Goal: Information Seeking & Learning: Get advice/opinions

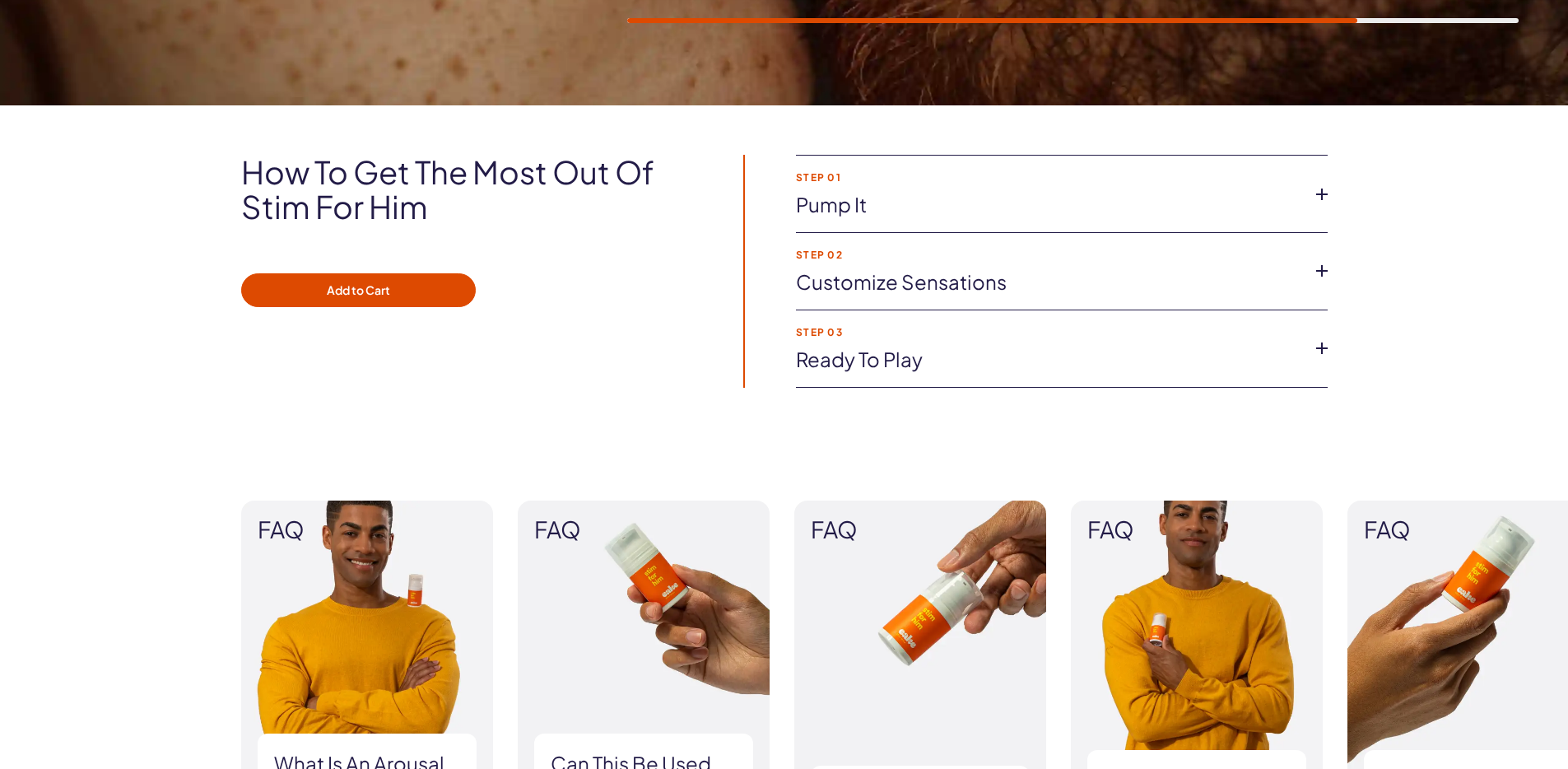
scroll to position [642, 0]
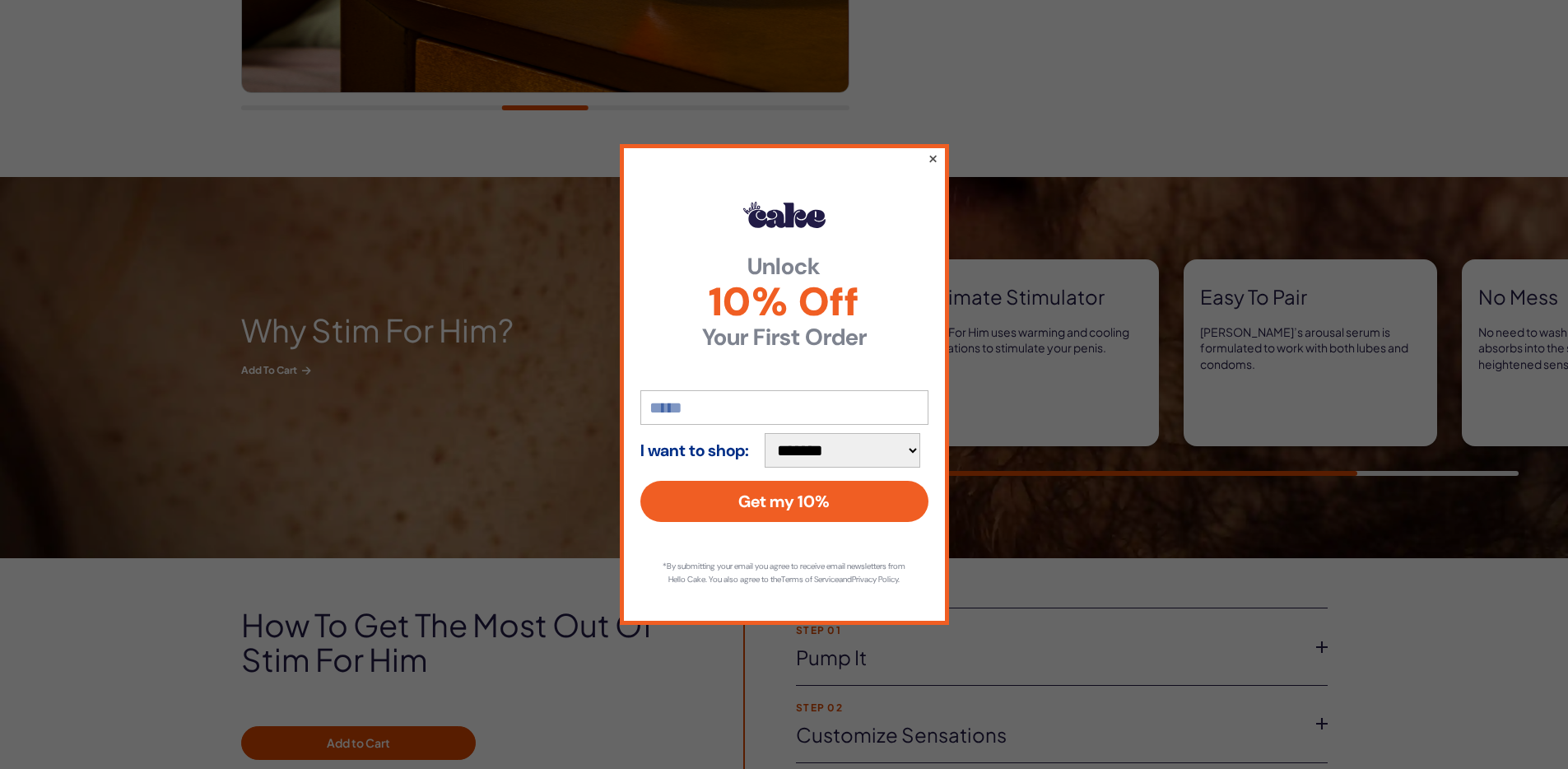
click at [932, 150] on button "×" at bounding box center [931, 158] width 10 height 20
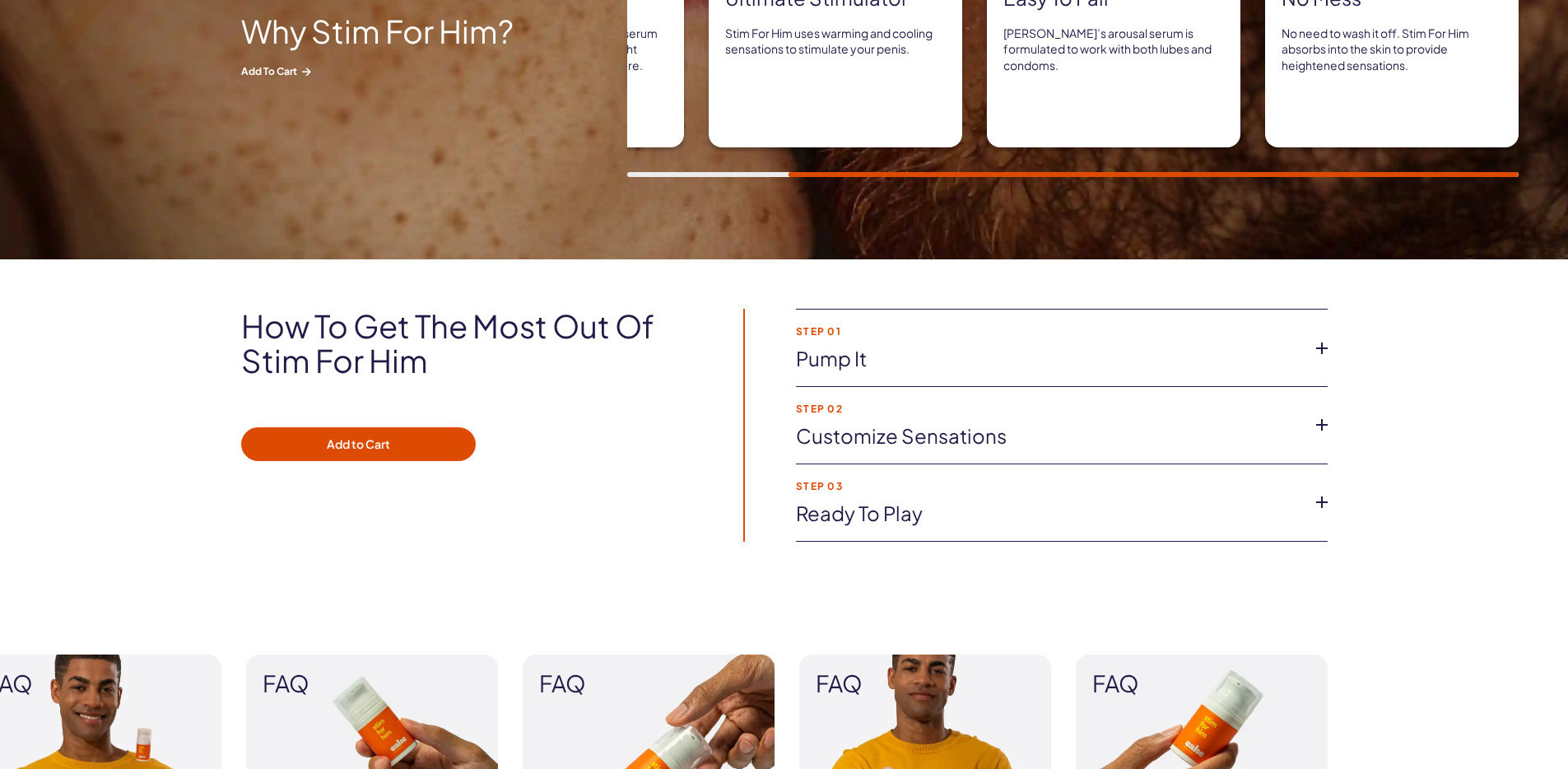
scroll to position [0, 0]
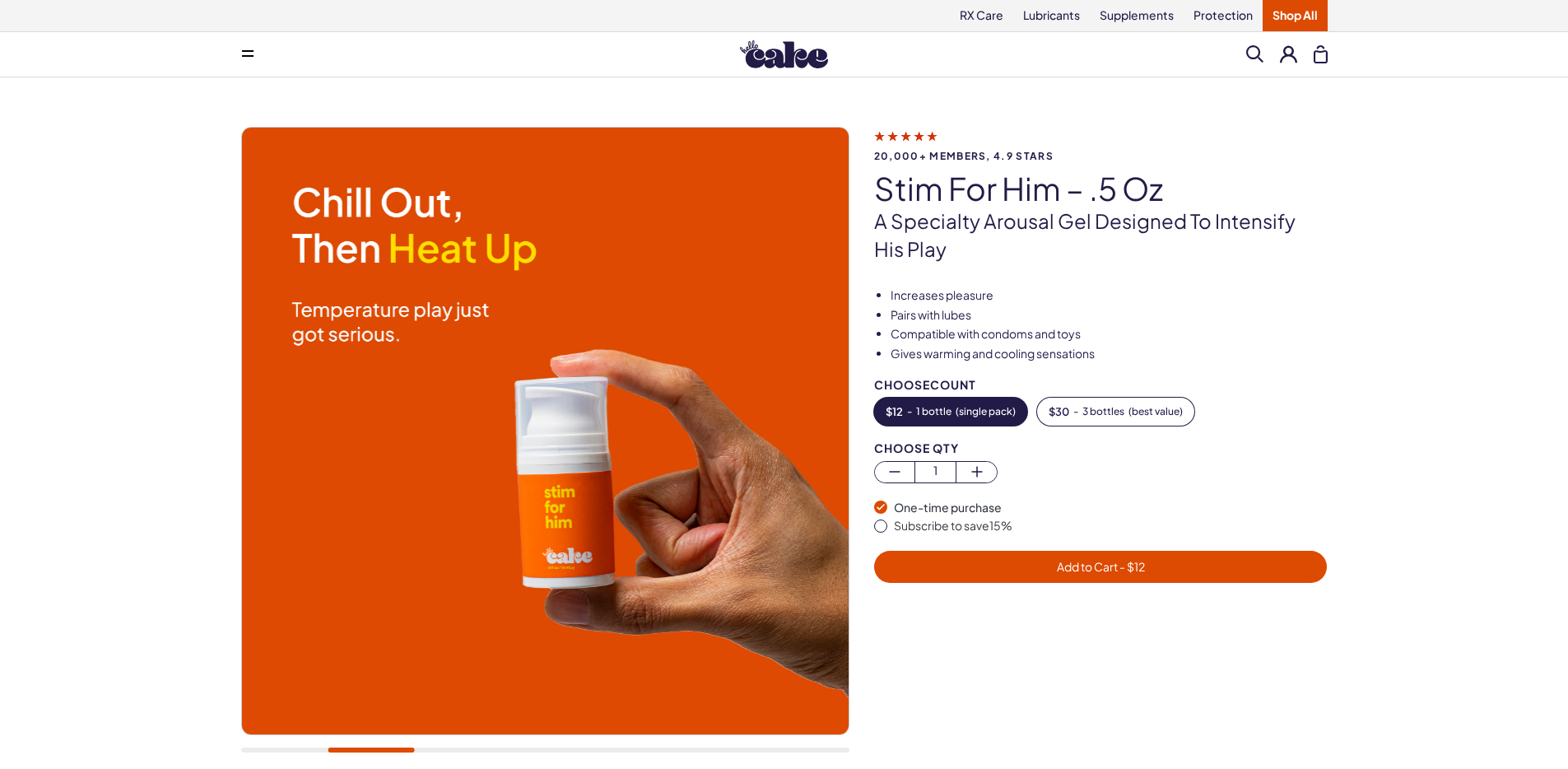
click at [934, 158] on span "20,000+ members, 4.9 stars" at bounding box center [1101, 156] width 454 height 10
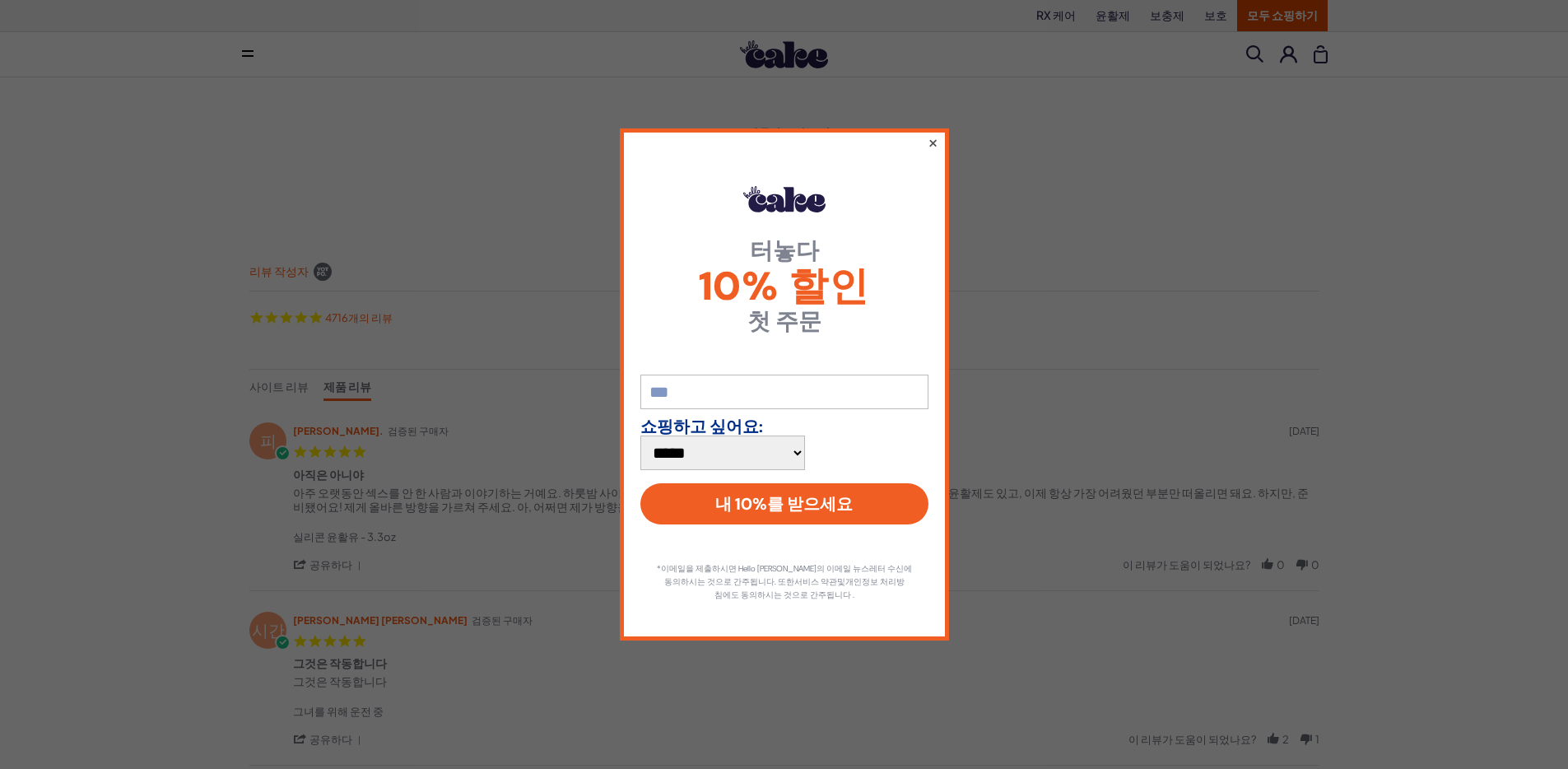
click at [930, 150] on font "×" at bounding box center [931, 141] width 10 height 26
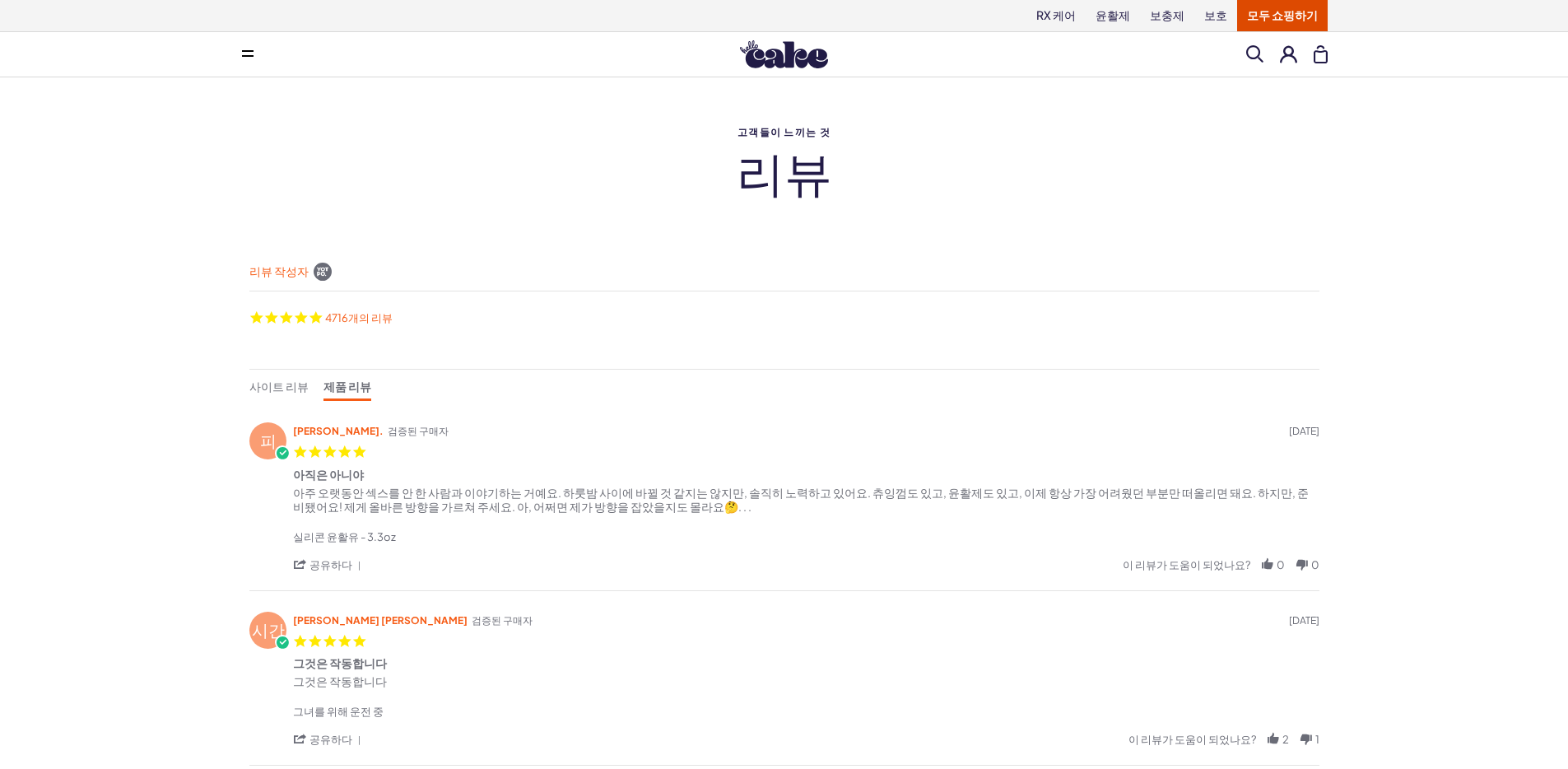
click at [936, 150] on h2 "리뷰" at bounding box center [784, 171] width 1087 height 52
click at [1449, 414] on div "RX 케어 윤활제 보충제 보호 모두 쇼핑하기 [GEOGRAPHIC_DATA] 그를 그녀의 모든 것 처방전 관리 보충제" at bounding box center [784, 678] width 1568 height 1356
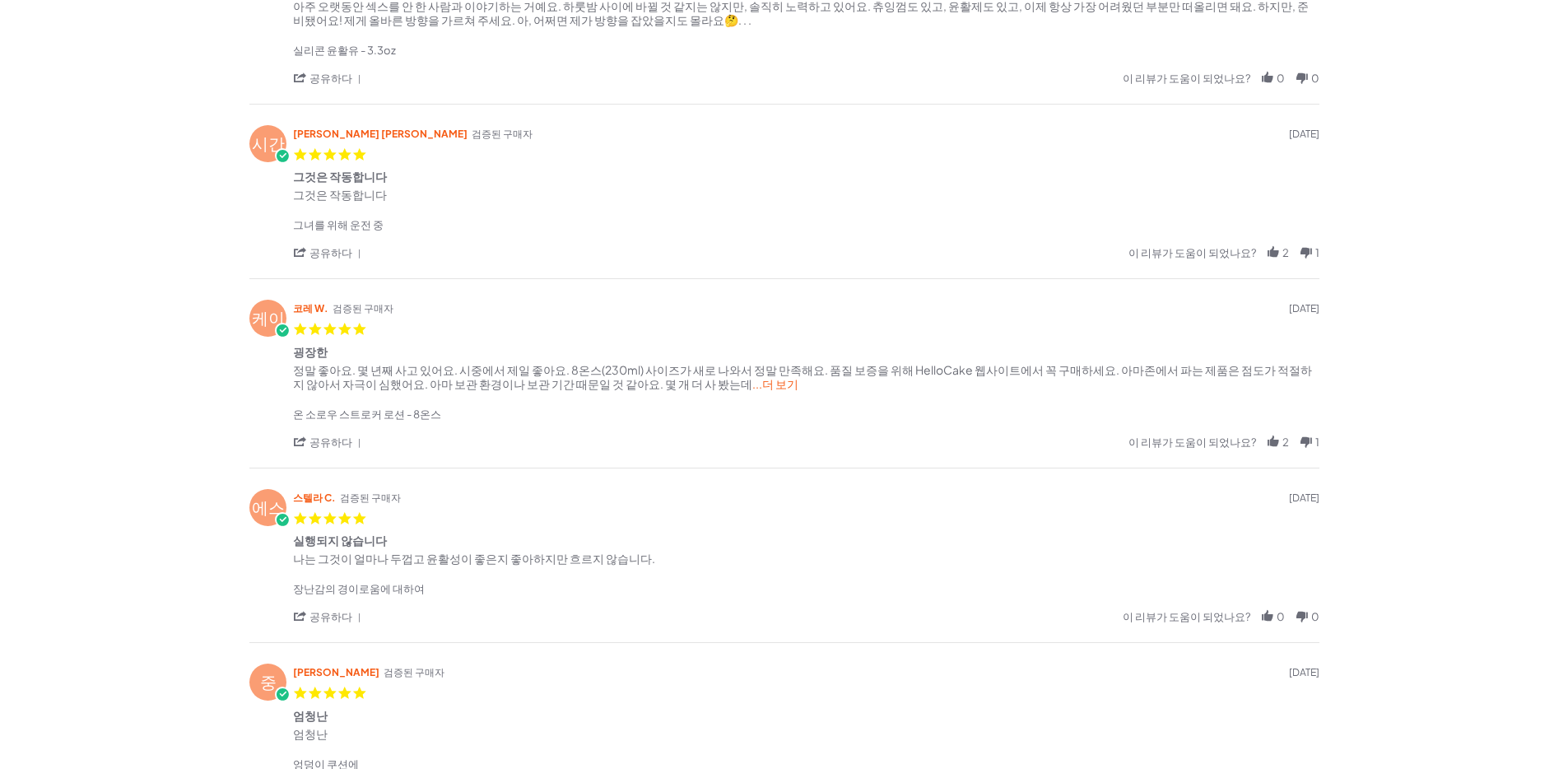
scroll to position [846, 0]
